Goal: Information Seeking & Learning: Learn about a topic

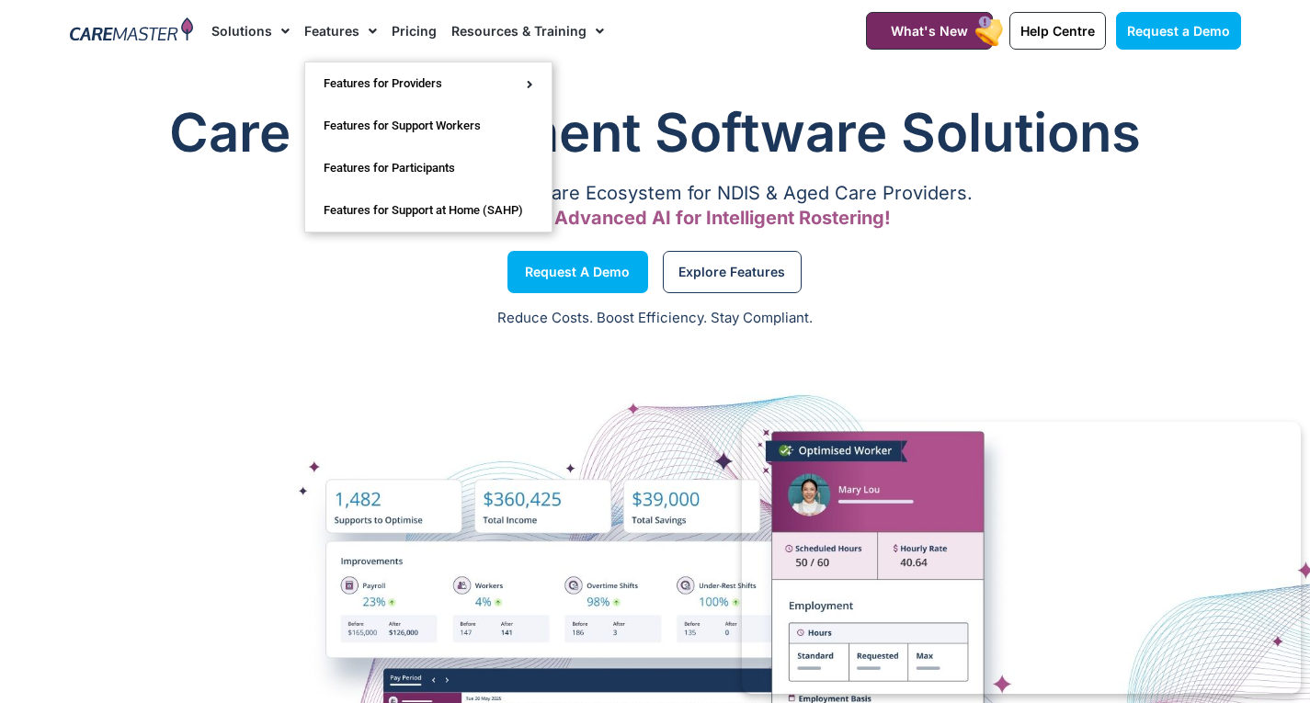
click at [353, 30] on link "Features" at bounding box center [340, 31] width 73 height 62
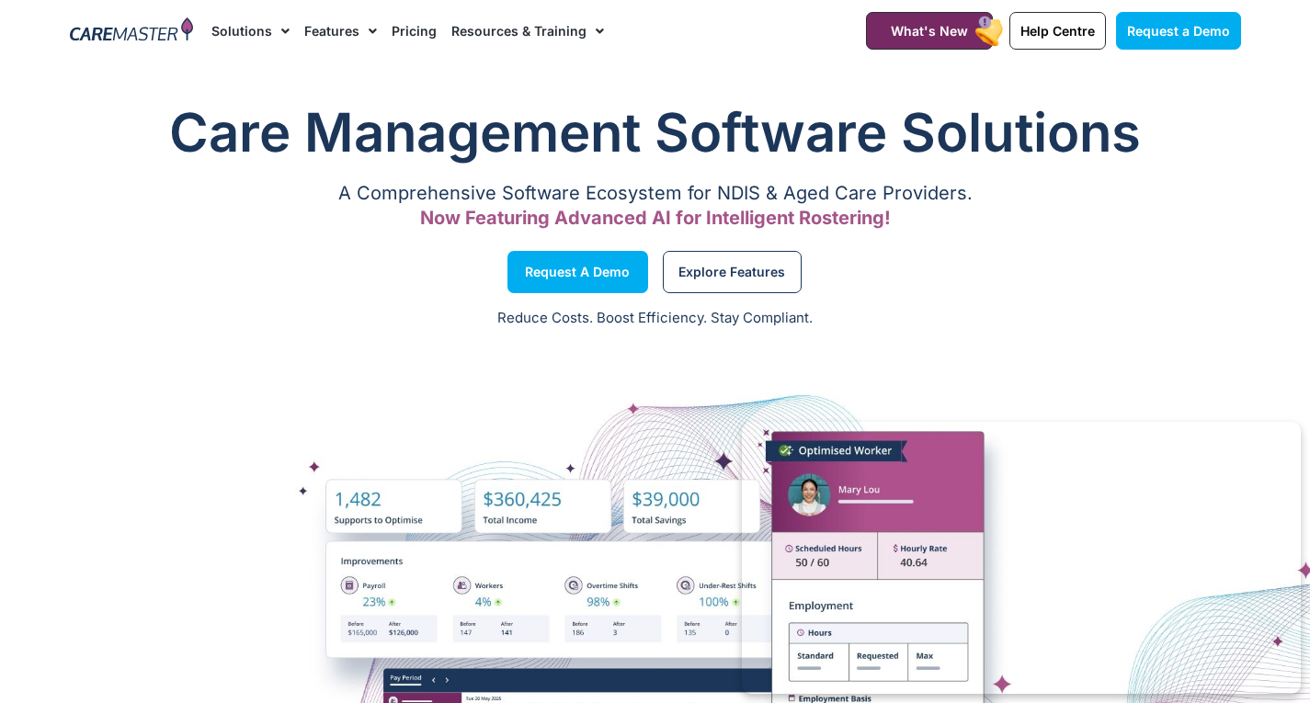
click at [367, 28] on span "Menu" at bounding box center [368, 31] width 17 height 31
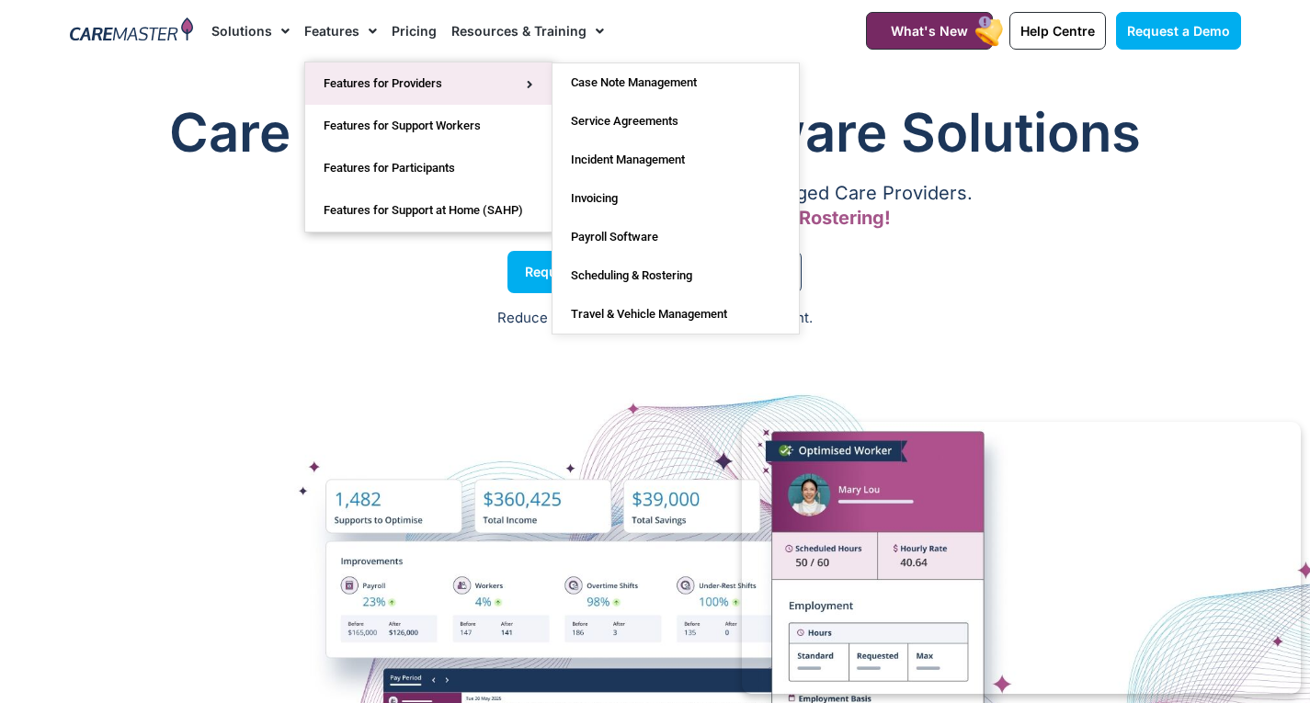
click at [383, 87] on link "Features for Providers" at bounding box center [428, 84] width 246 height 42
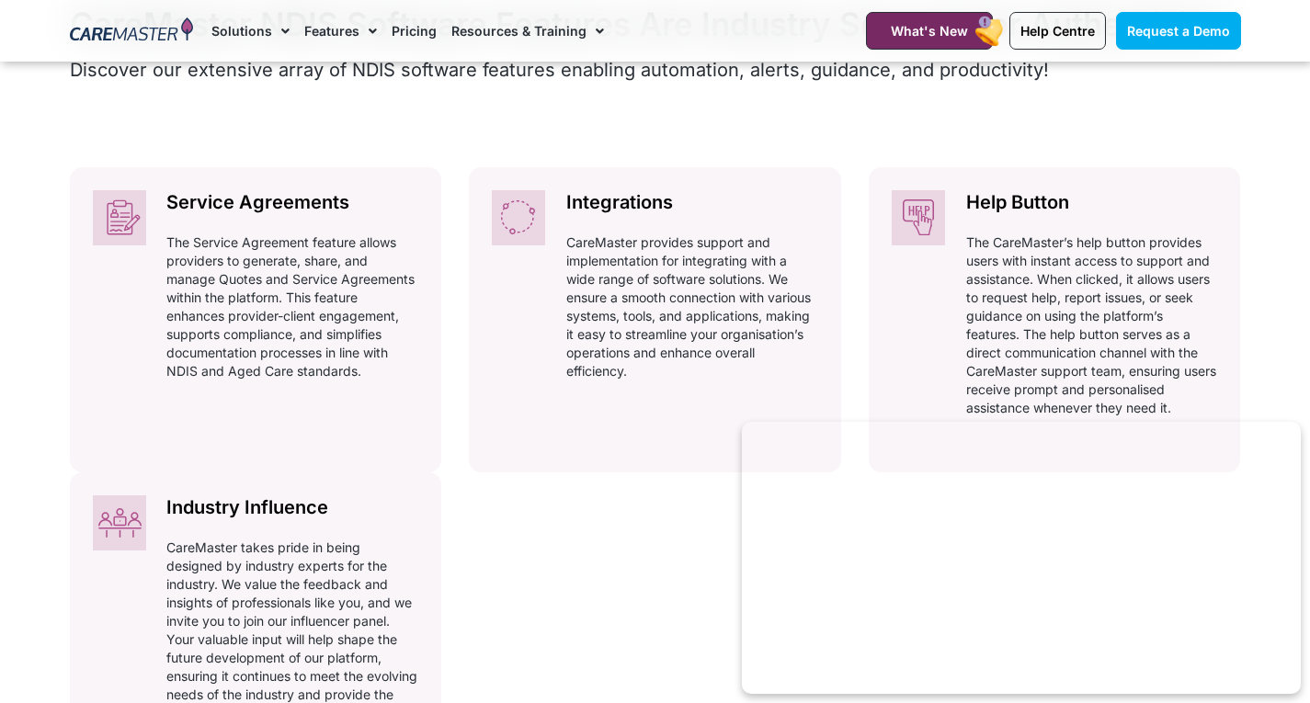
scroll to position [868, 0]
